Goal: Browse casually: Explore the website without a specific task or goal

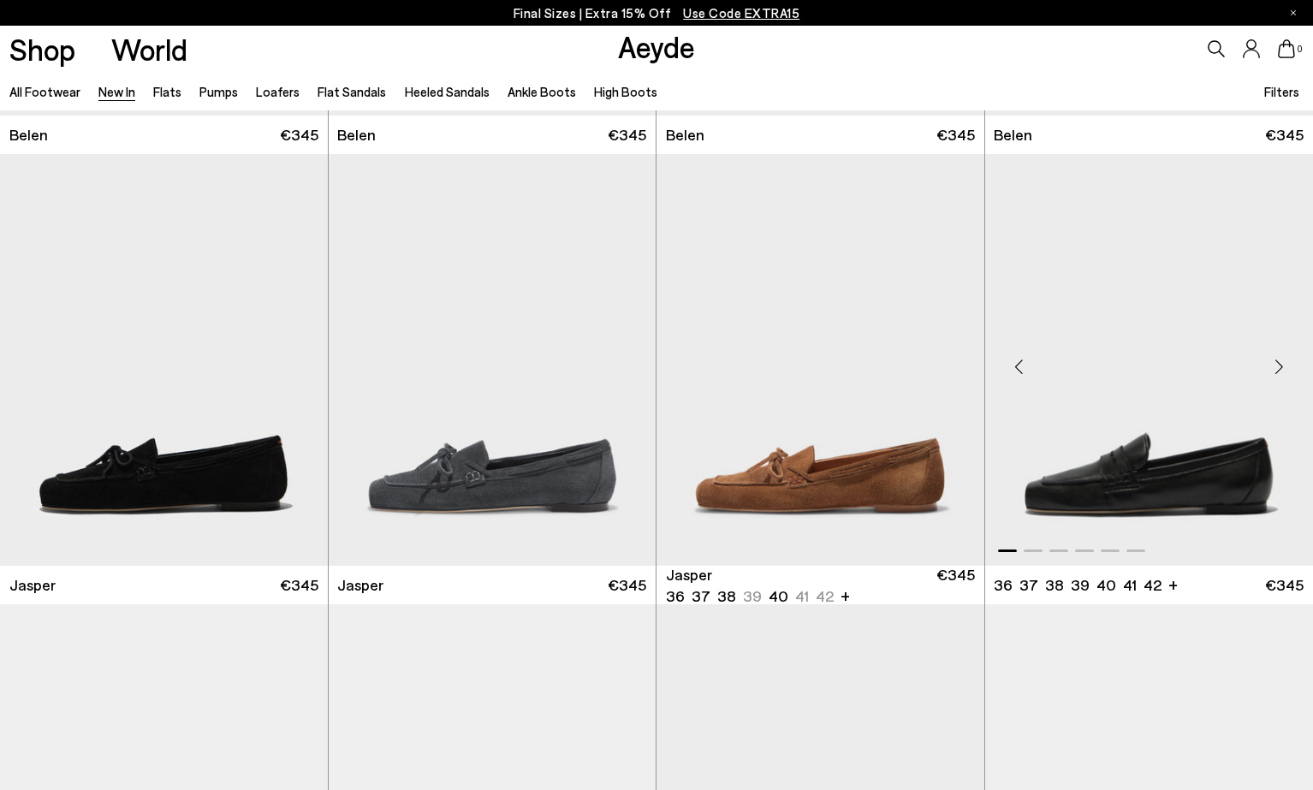
scroll to position [545, 0]
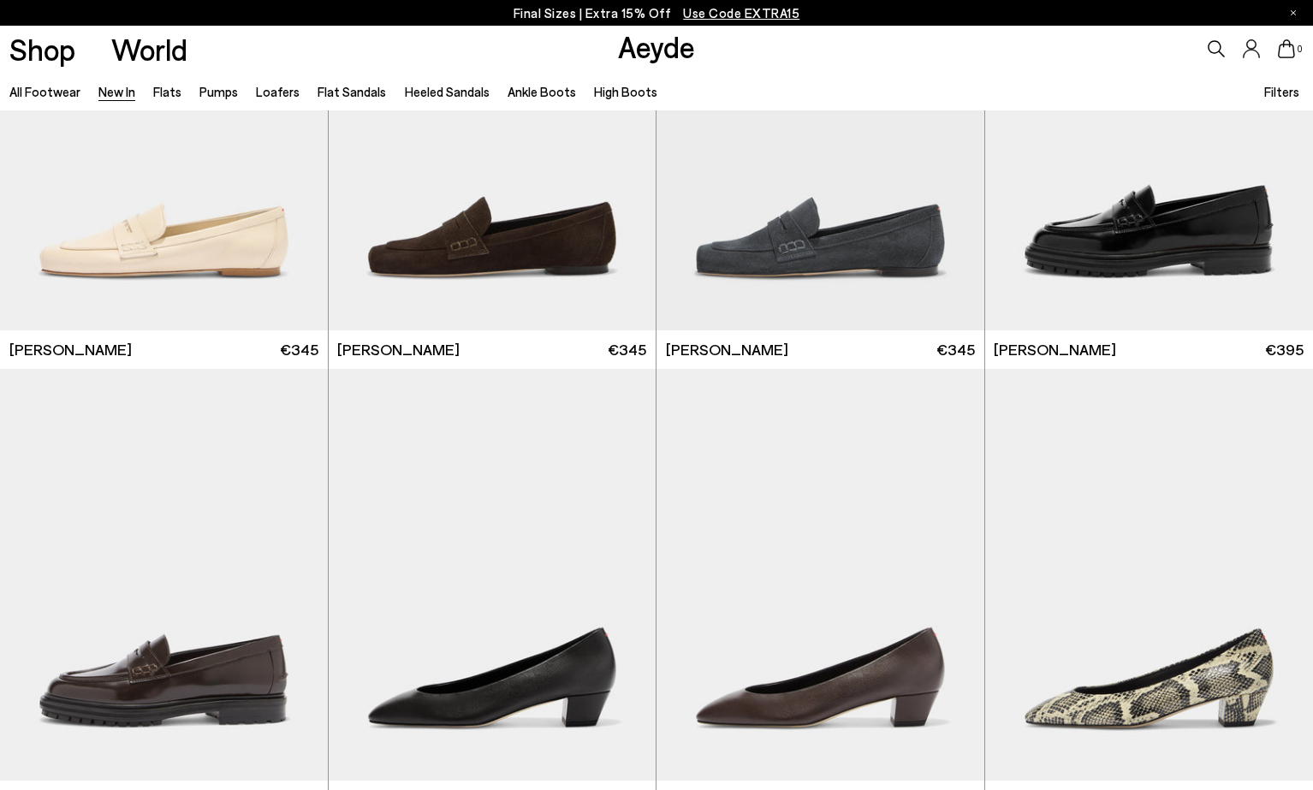
scroll to position [1089, 0]
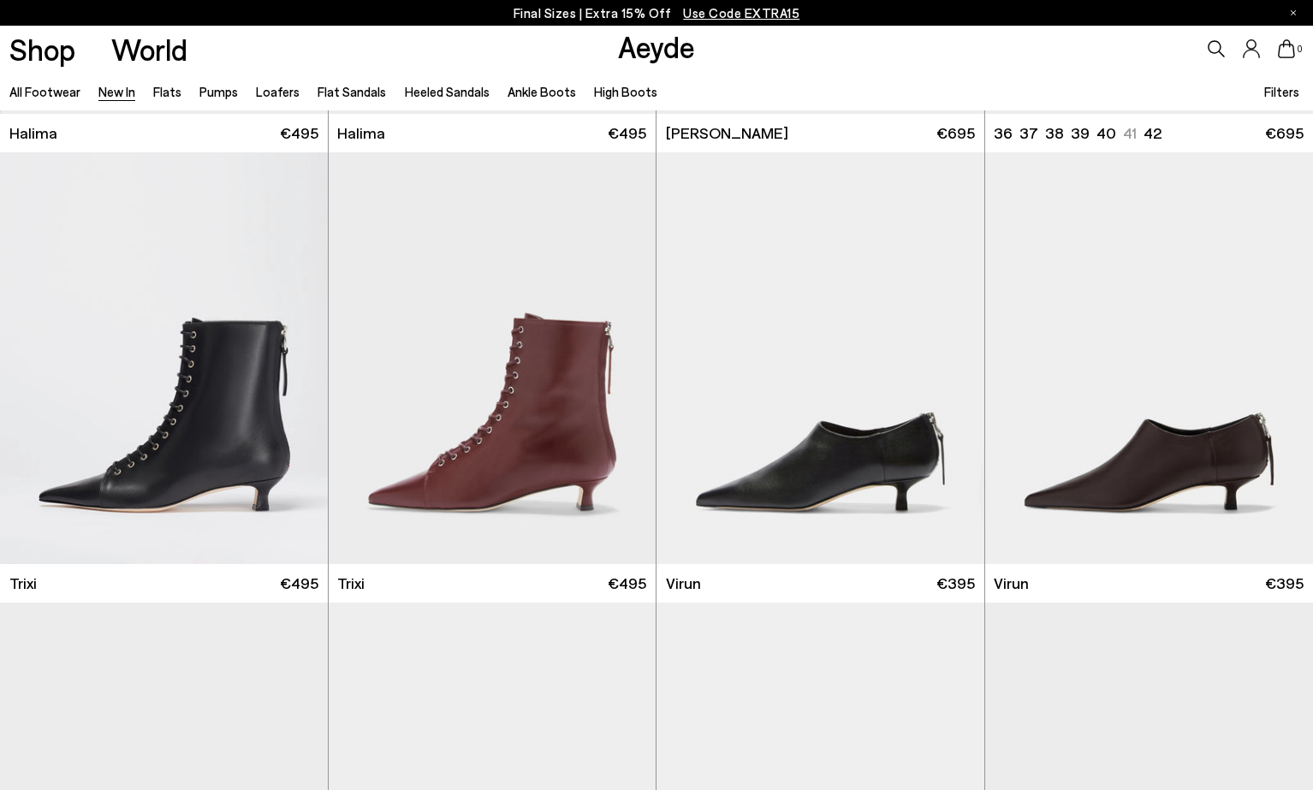
scroll to position [6259, 0]
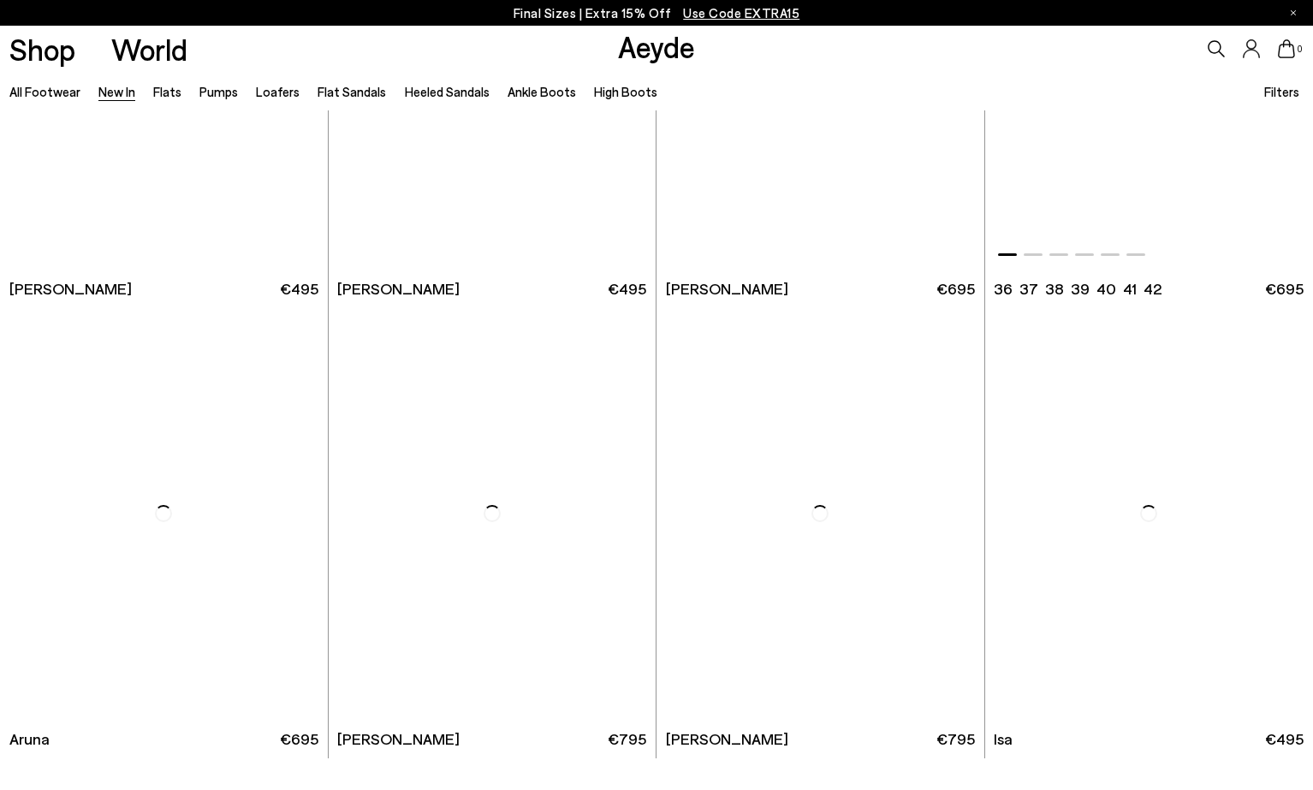
scroll to position [14655, 0]
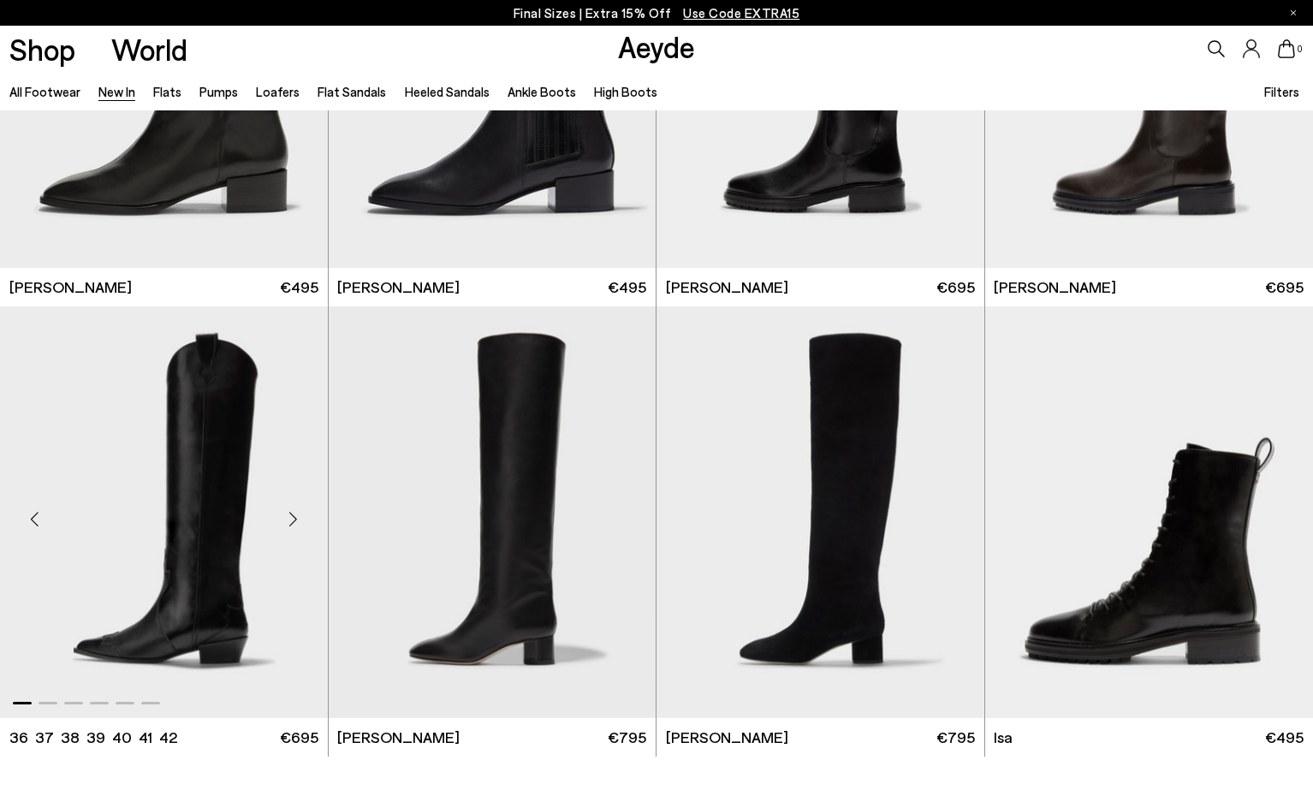
click at [201, 515] on img "1 / 6" at bounding box center [164, 512] width 328 height 412
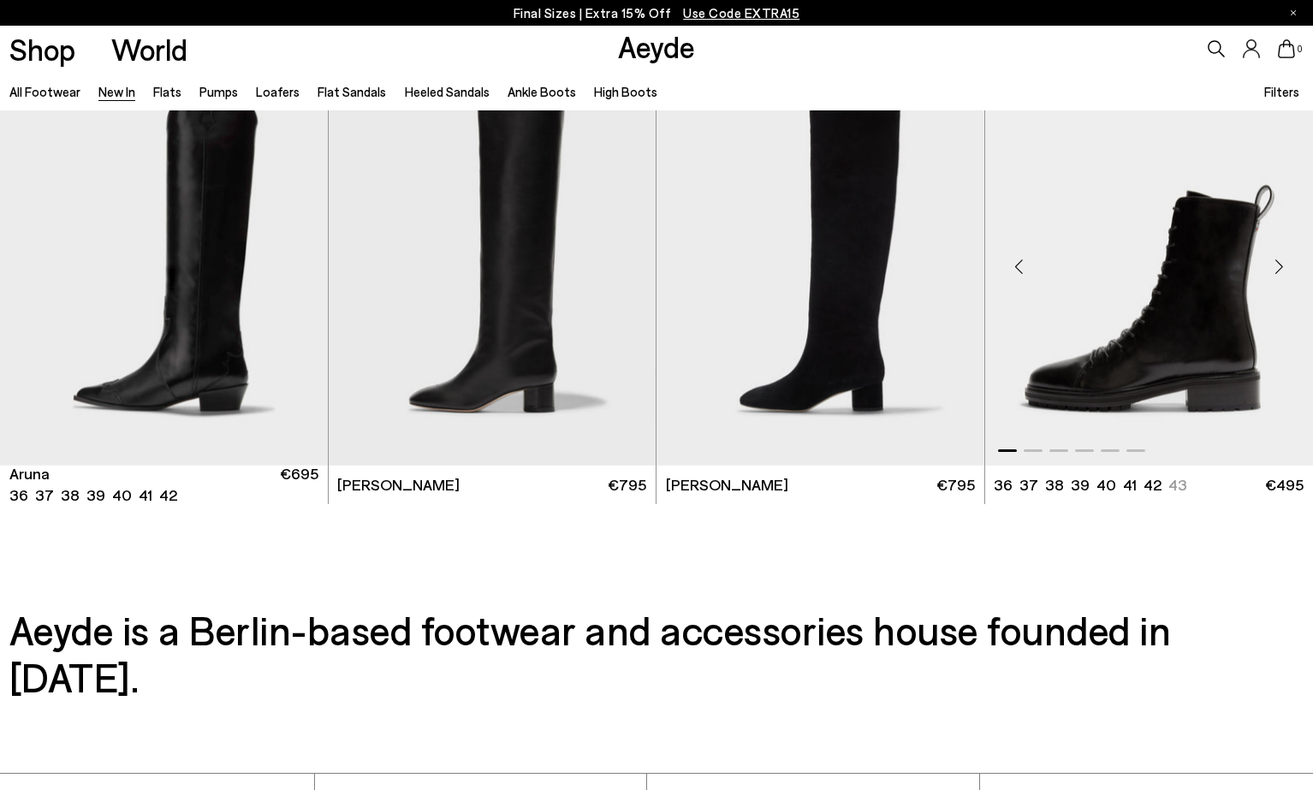
scroll to position [14743, 0]
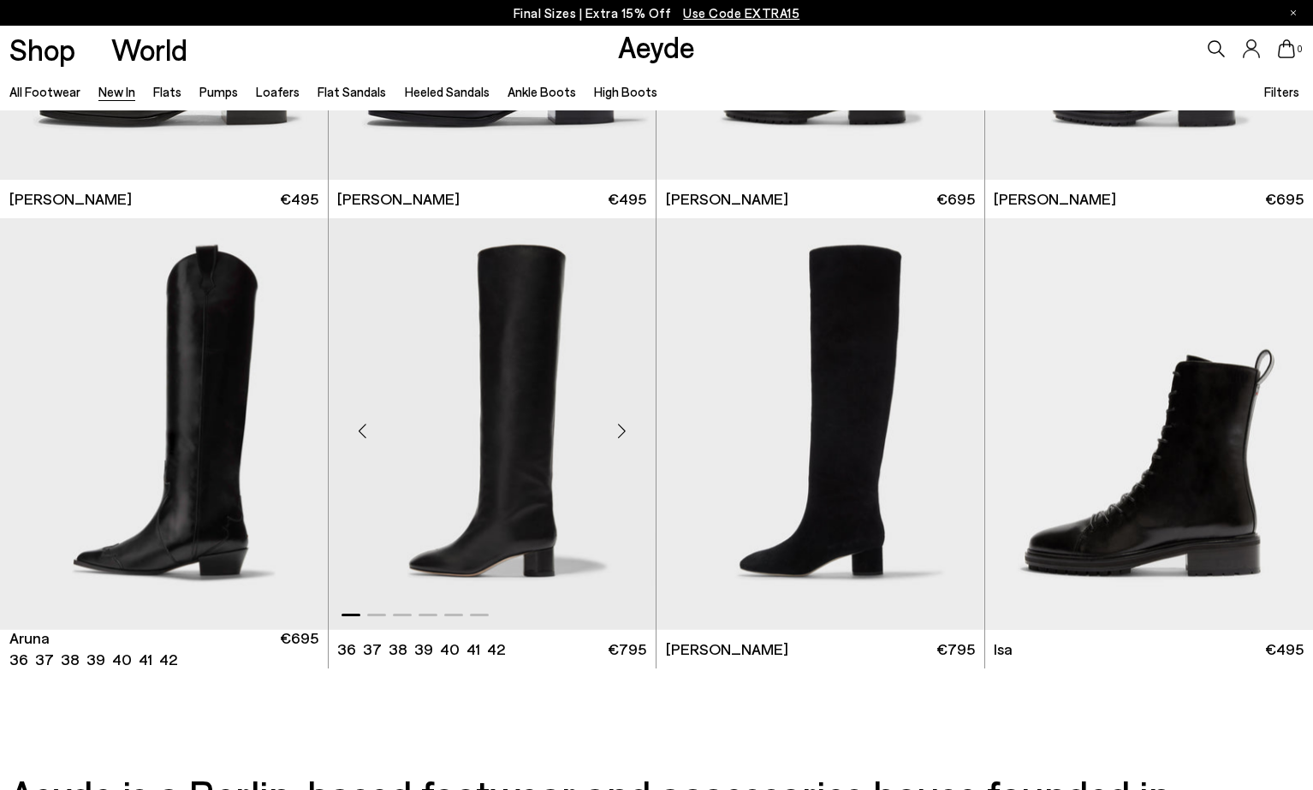
click at [497, 424] on img "1 / 6" at bounding box center [493, 424] width 328 height 412
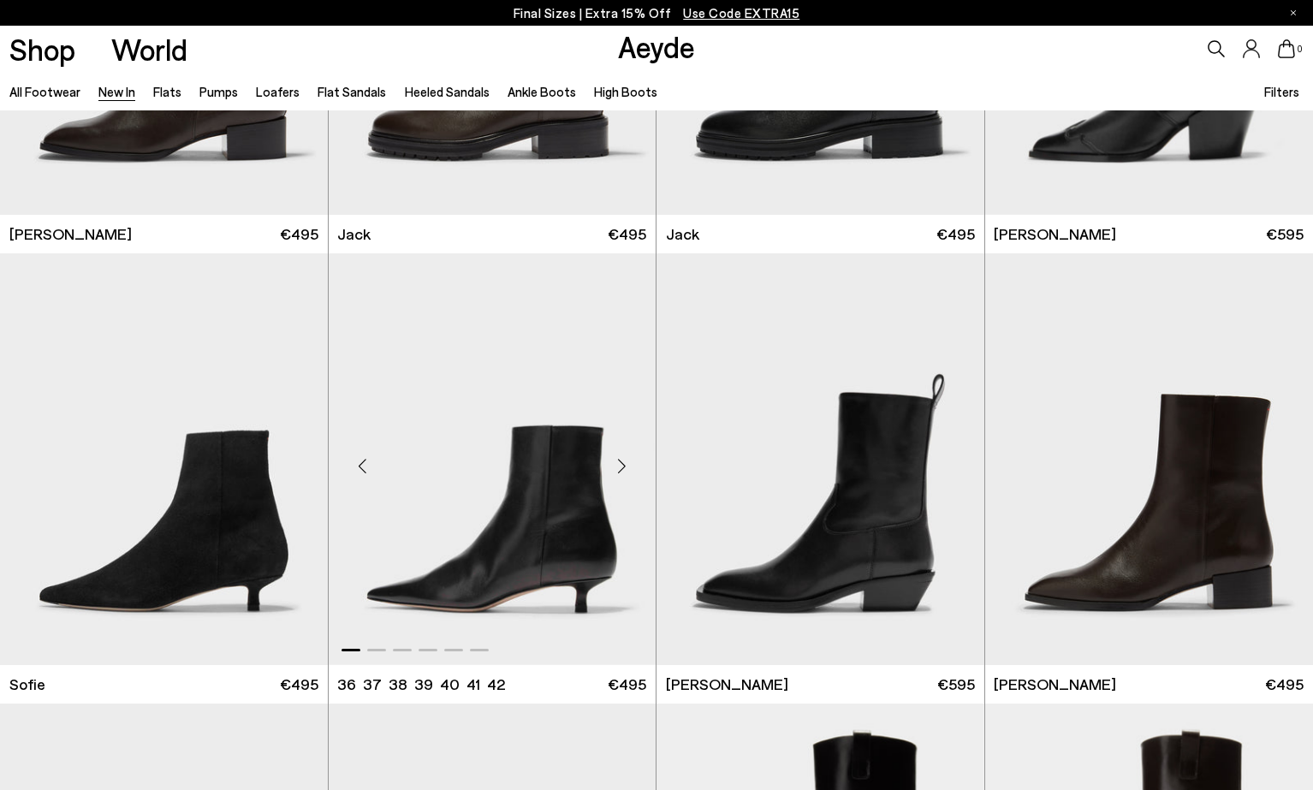
scroll to position [13807, 0]
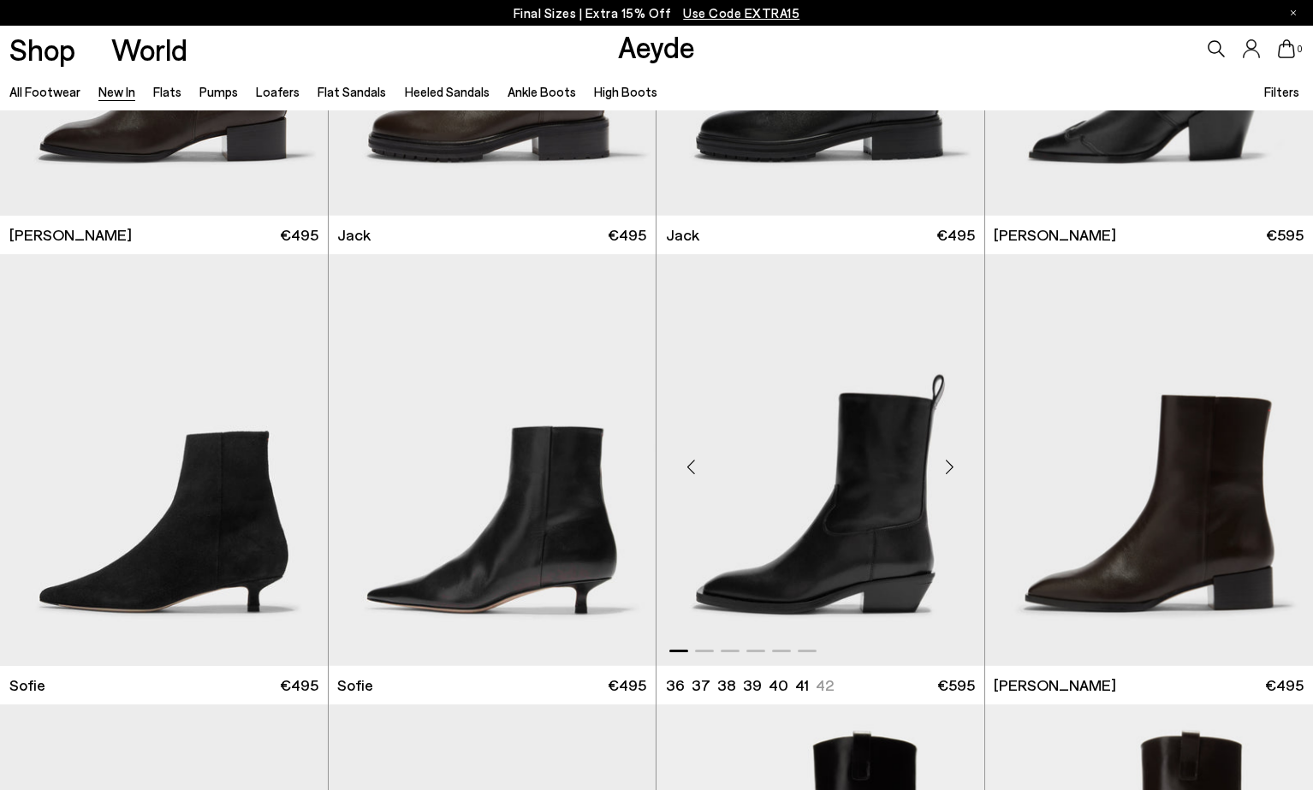
click at [897, 471] on img "1 / 6" at bounding box center [820, 460] width 328 height 412
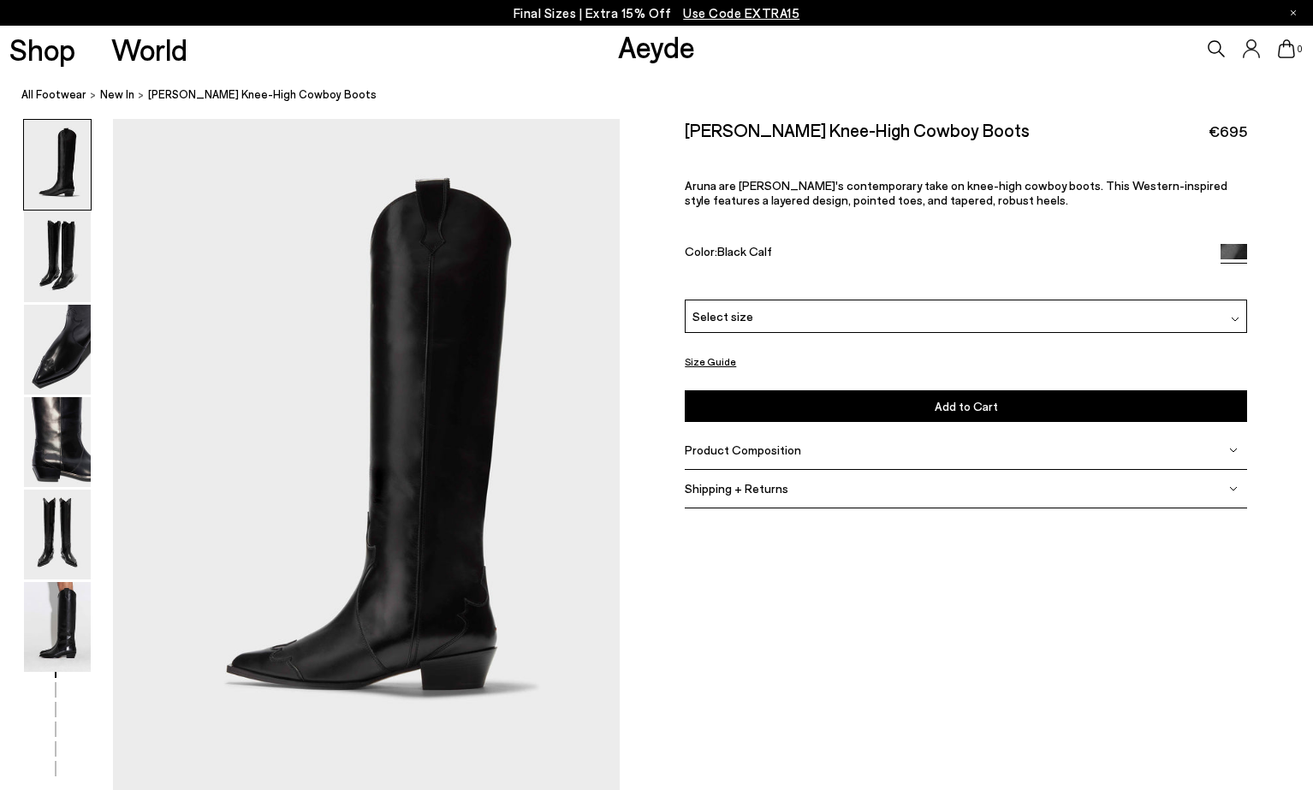
scroll to position [1, 0]
click at [67, 531] on img at bounding box center [57, 535] width 67 height 90
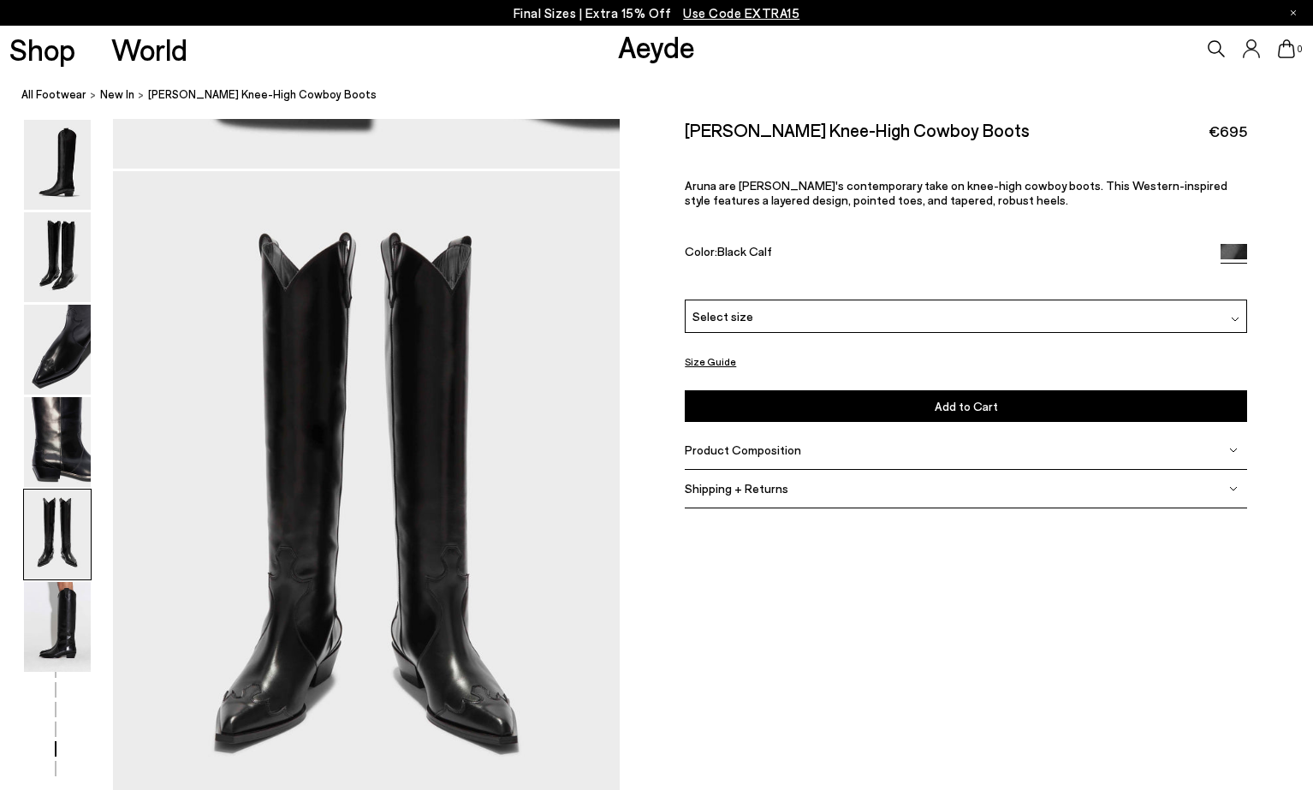
scroll to position [2707, 0]
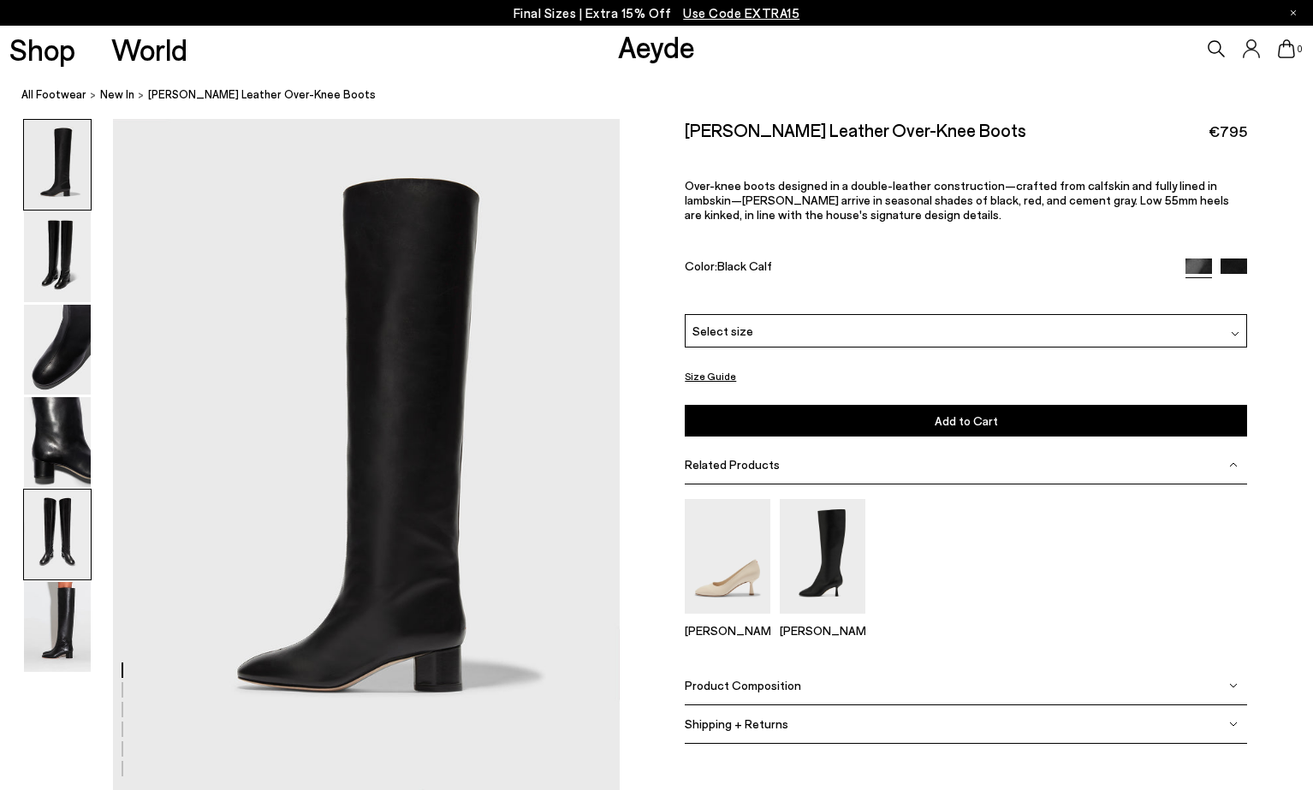
click at [57, 529] on img at bounding box center [57, 535] width 67 height 90
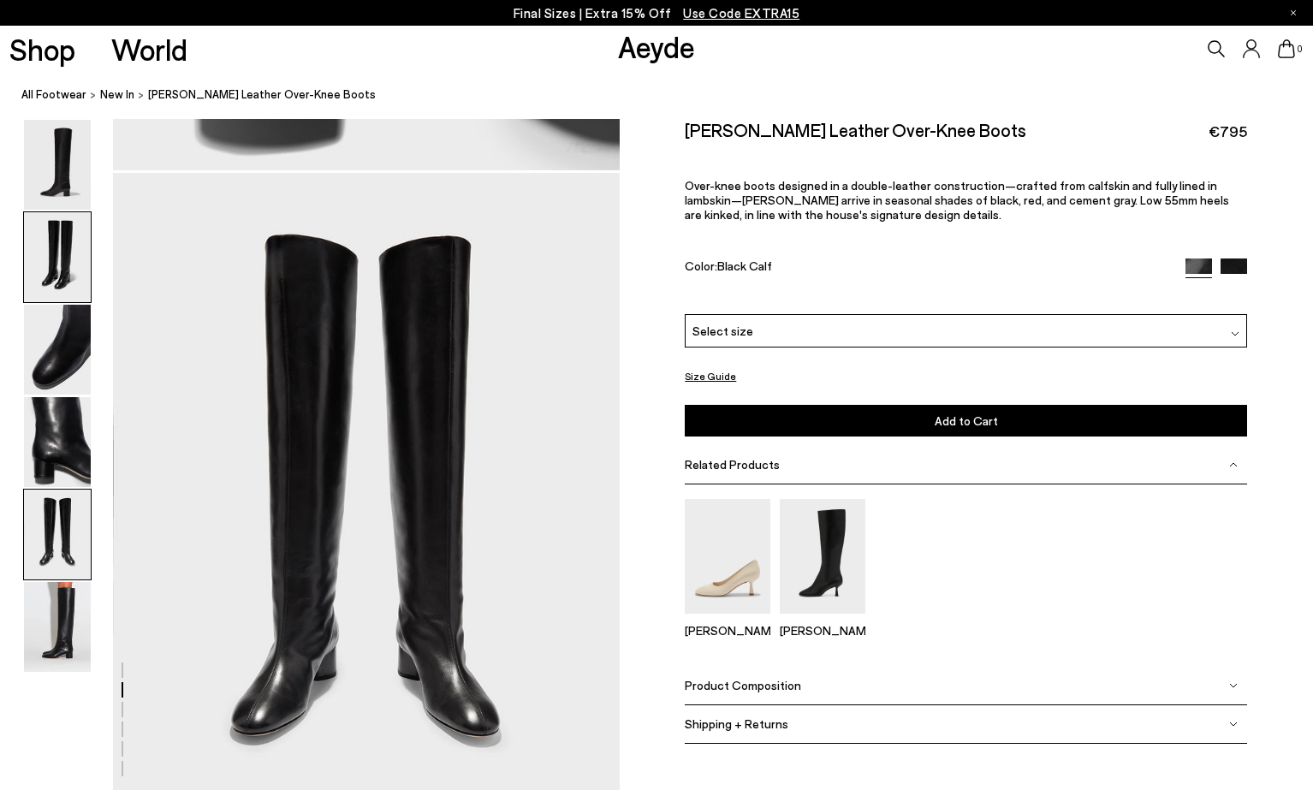
scroll to position [2707, 0]
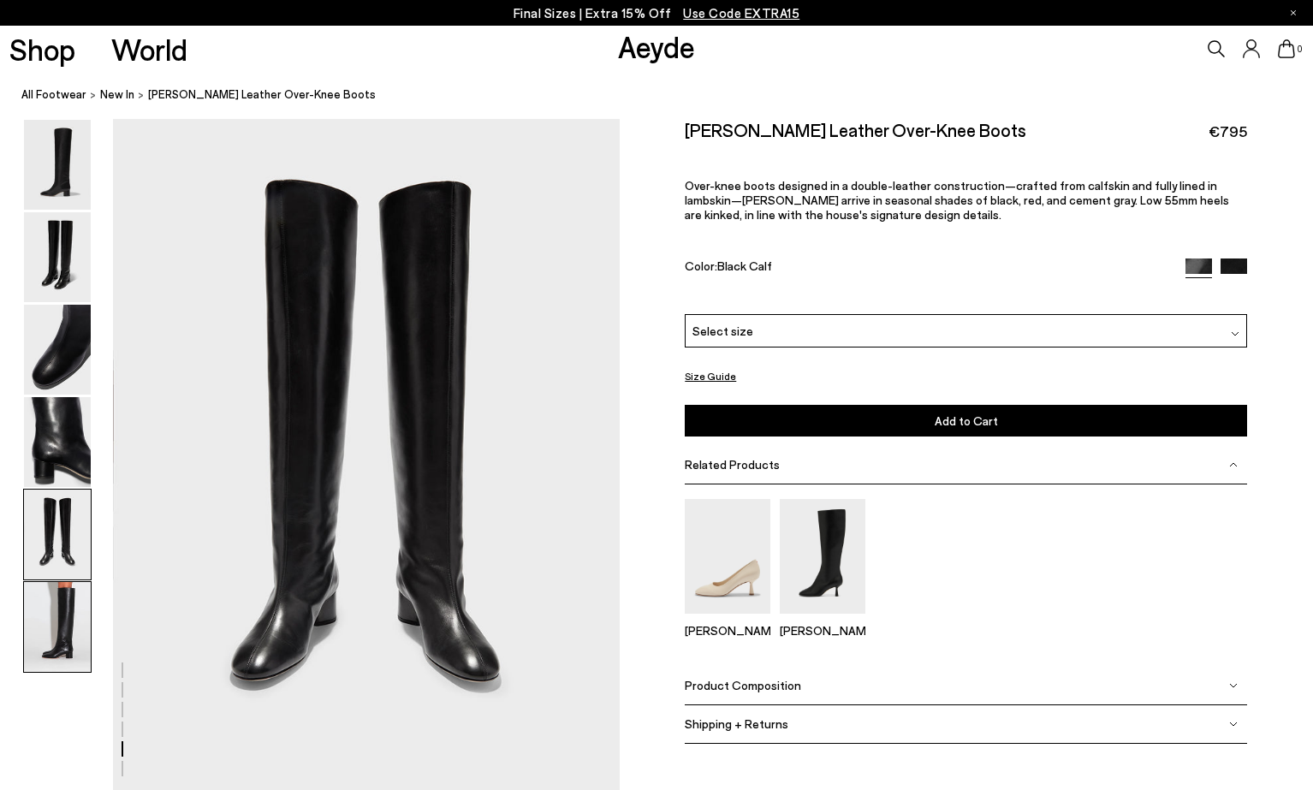
click at [61, 630] on img at bounding box center [57, 627] width 67 height 90
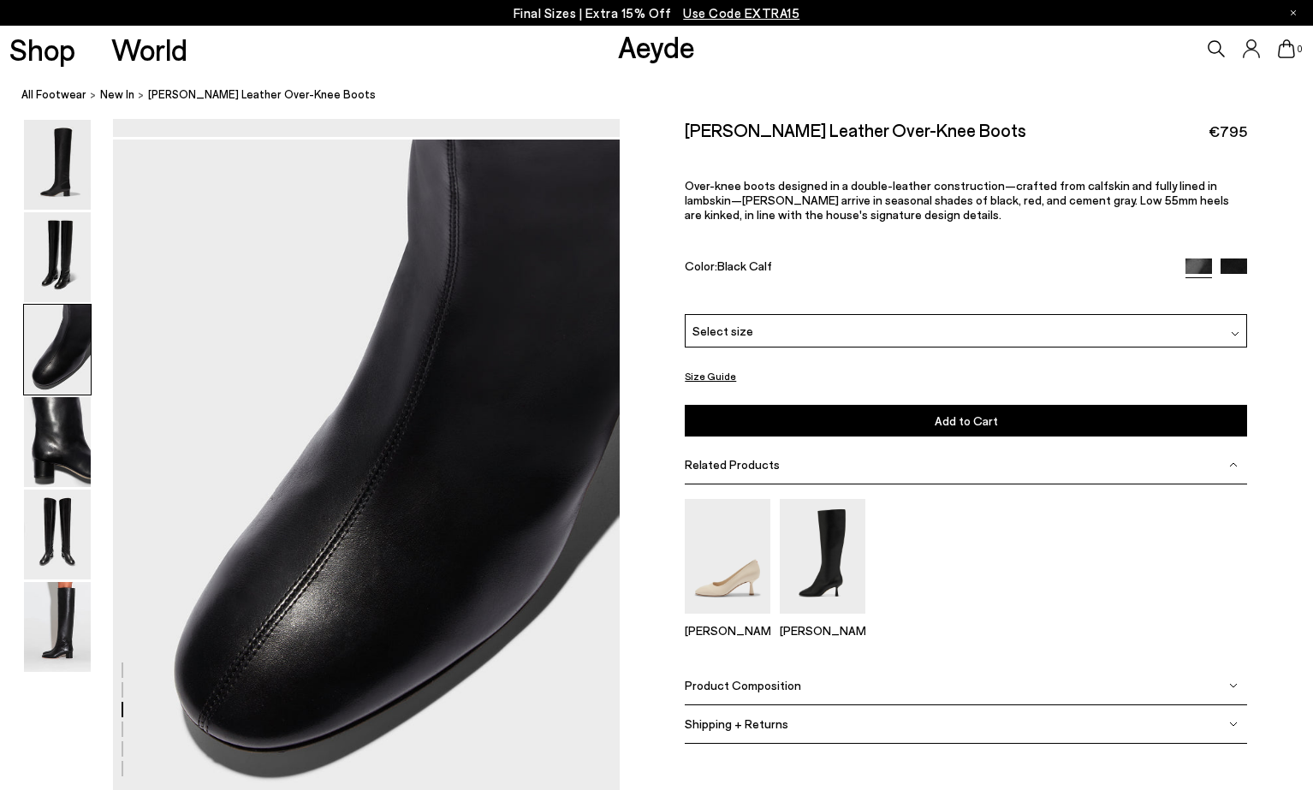
scroll to position [1329, 0]
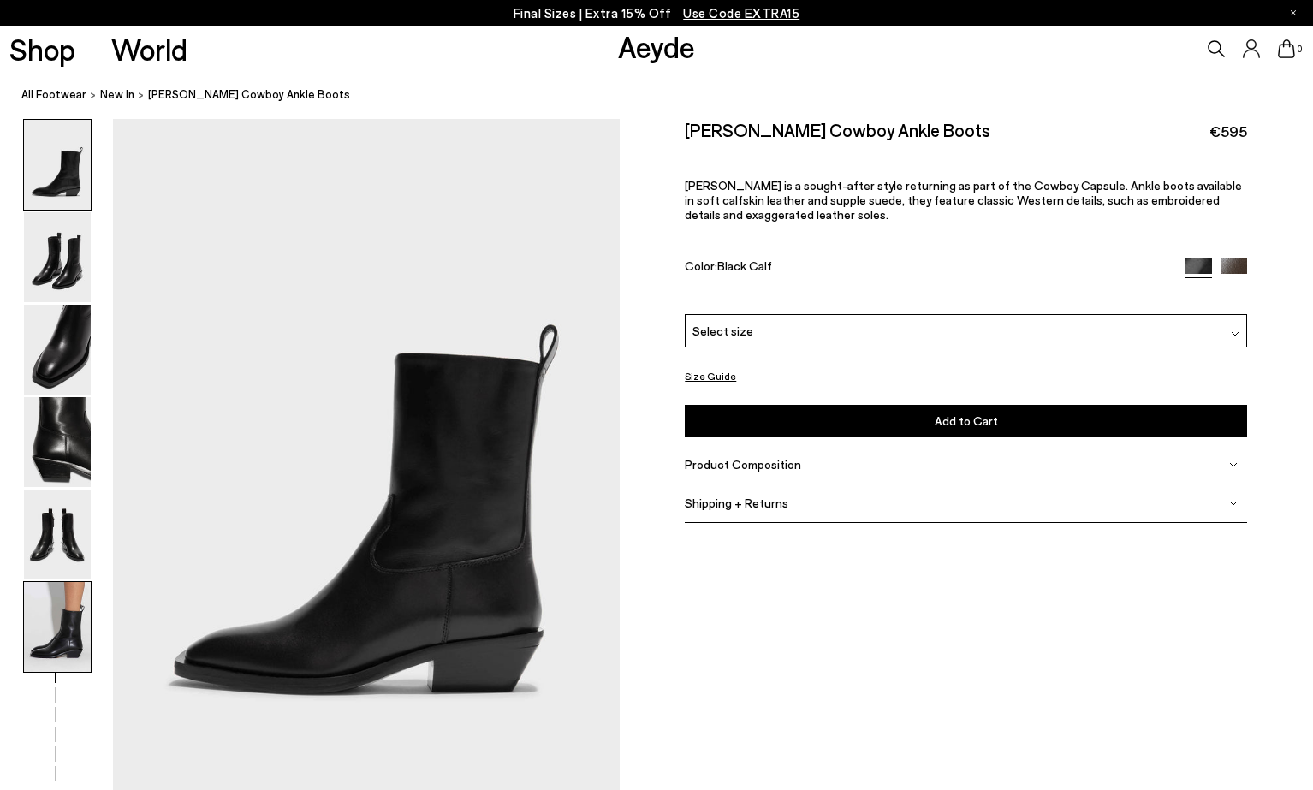
click at [63, 645] on img at bounding box center [57, 627] width 67 height 90
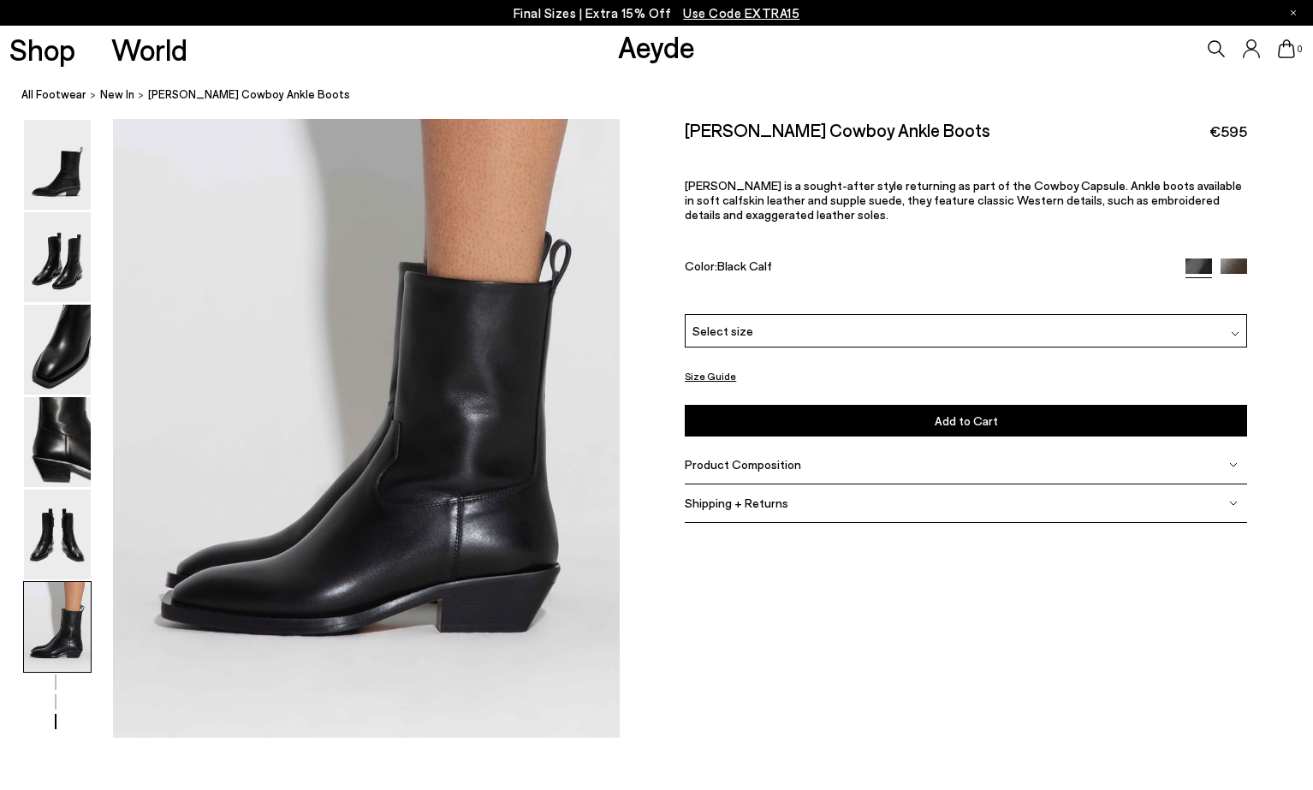
scroll to position [3506, 0]
